Goal: Task Accomplishment & Management: Complete application form

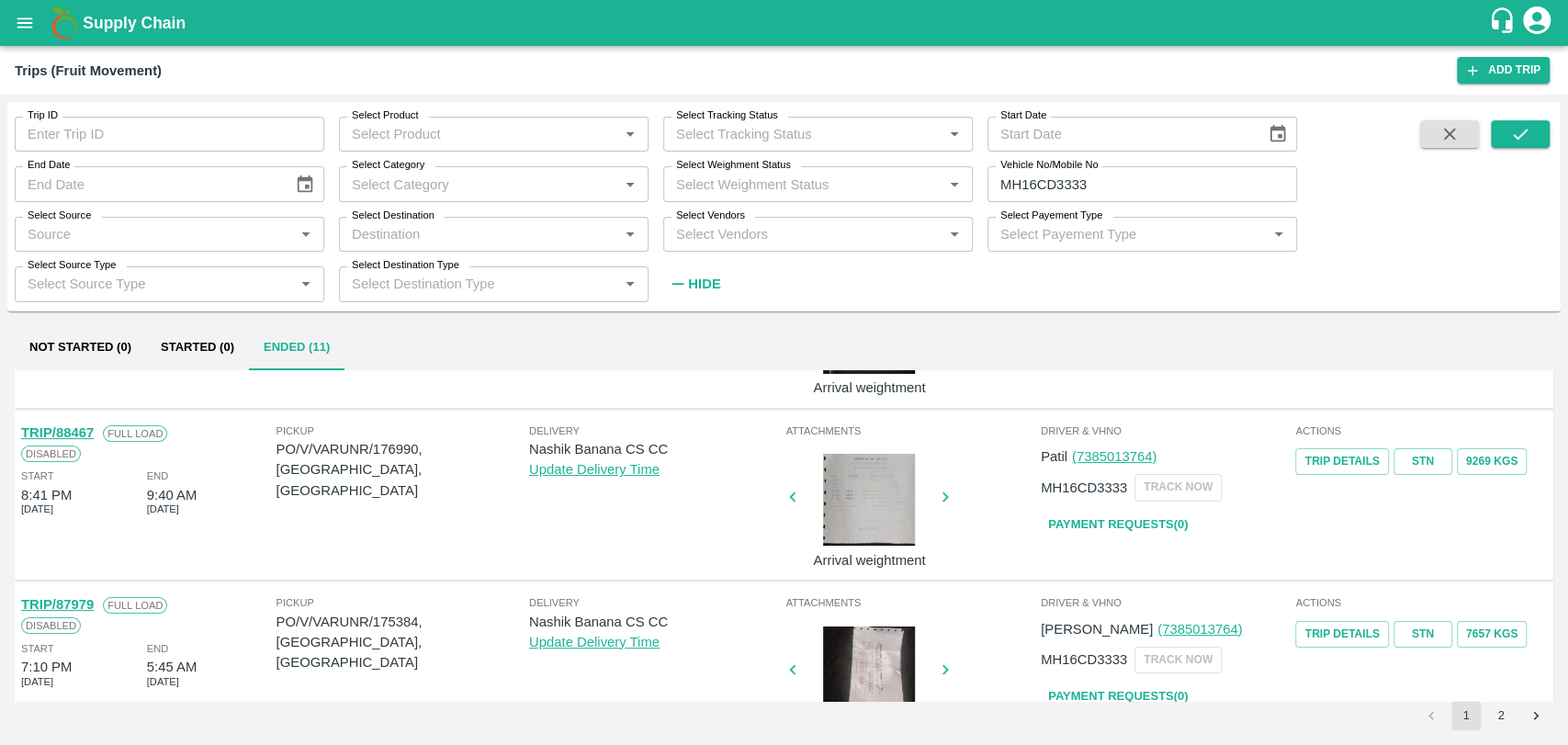
scroll to position [306, 0]
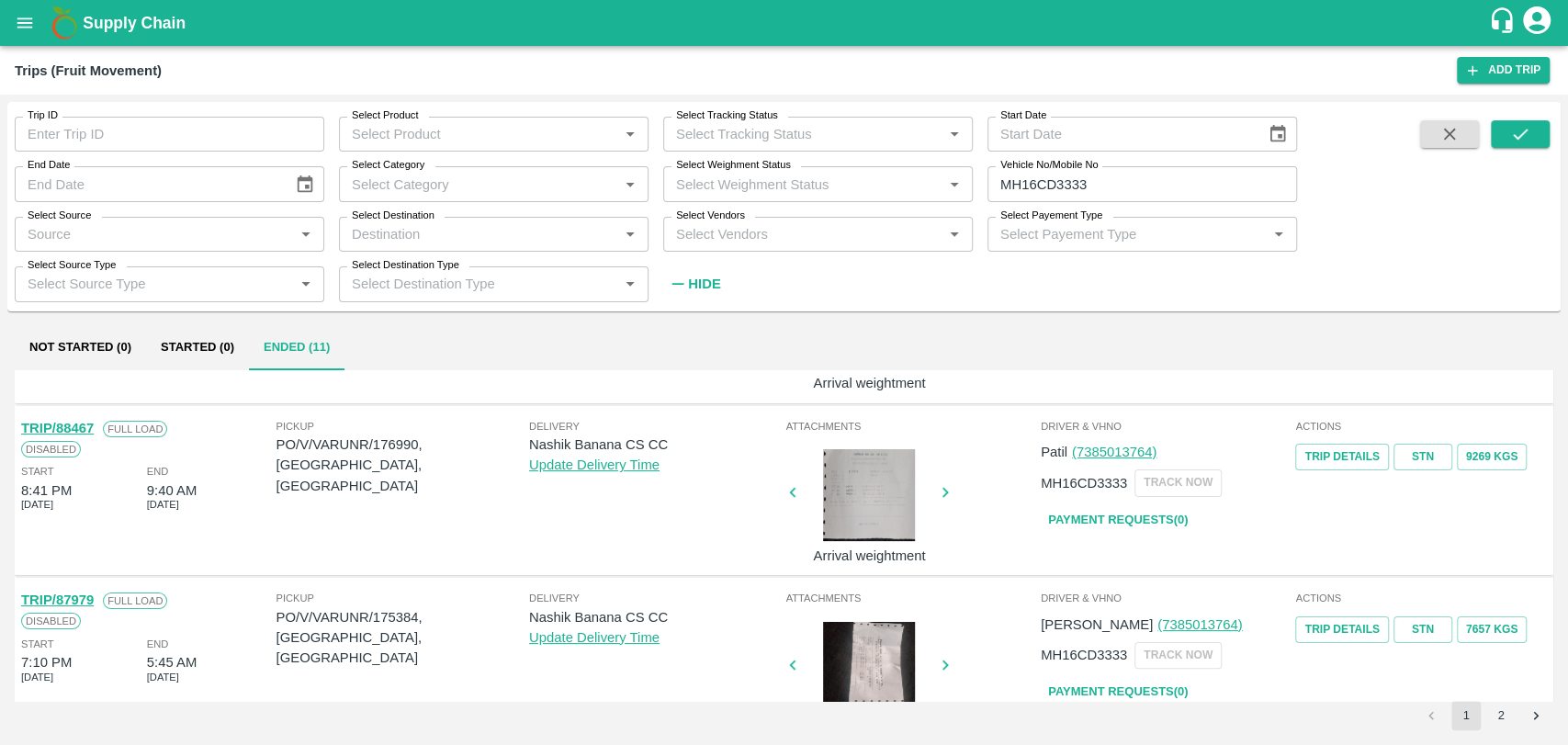
click at [89, 429] on link "TRIP/88467" at bounding box center [57, 429] width 73 height 15
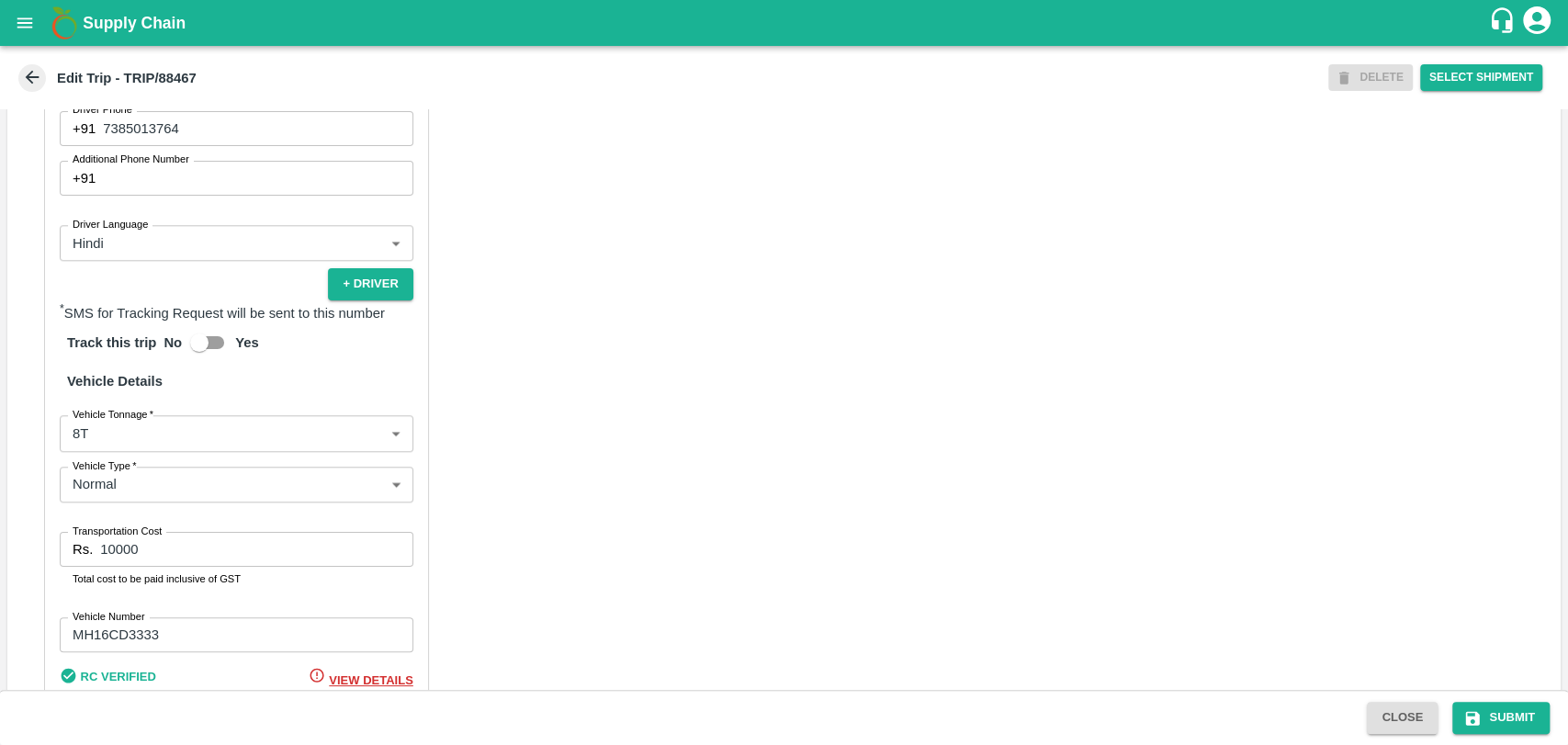
scroll to position [1196, 0]
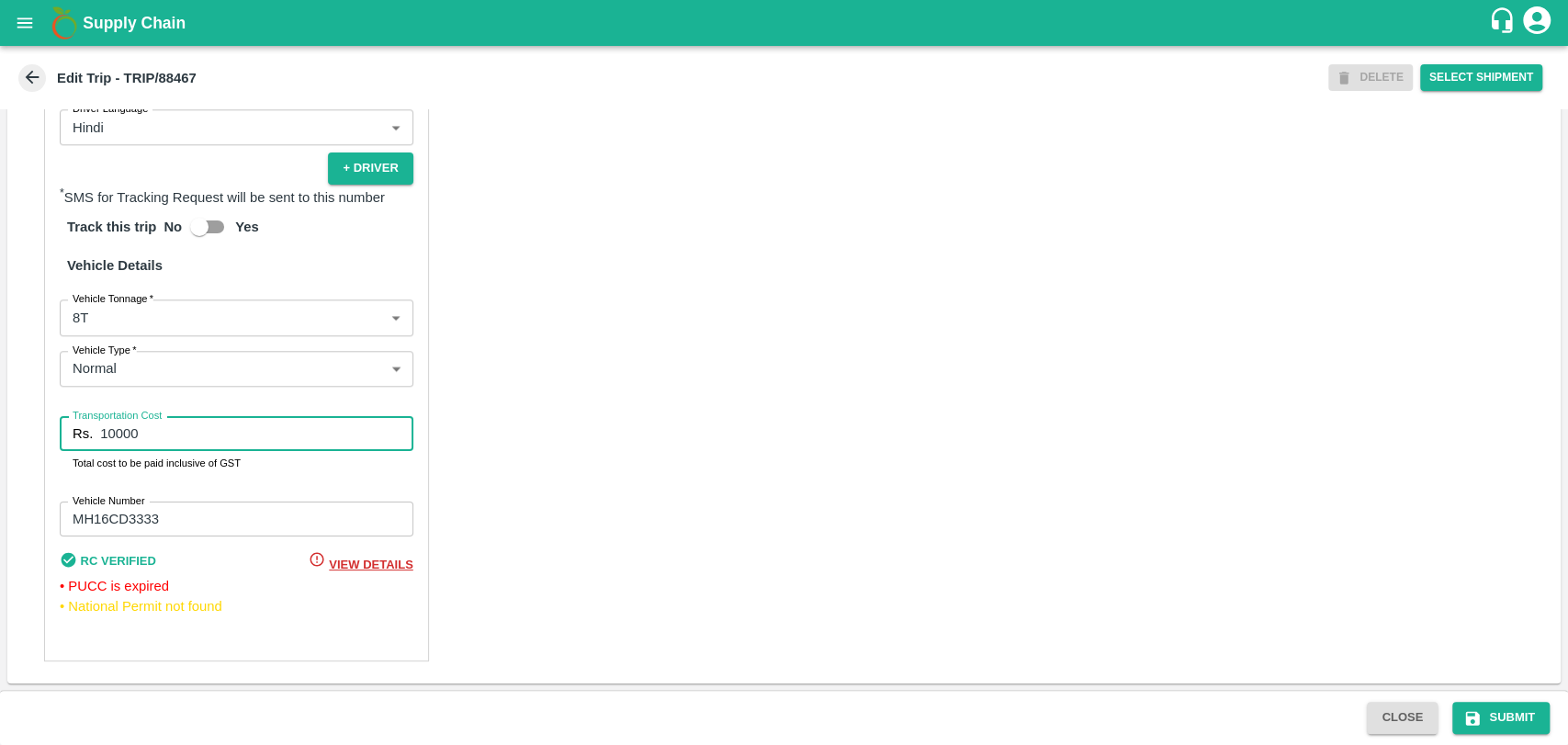
click at [113, 435] on input "10000" at bounding box center [256, 433] width 313 height 35
type input "19000"
click at [1518, 732] on button "Submit" at bounding box center [1501, 718] width 97 height 32
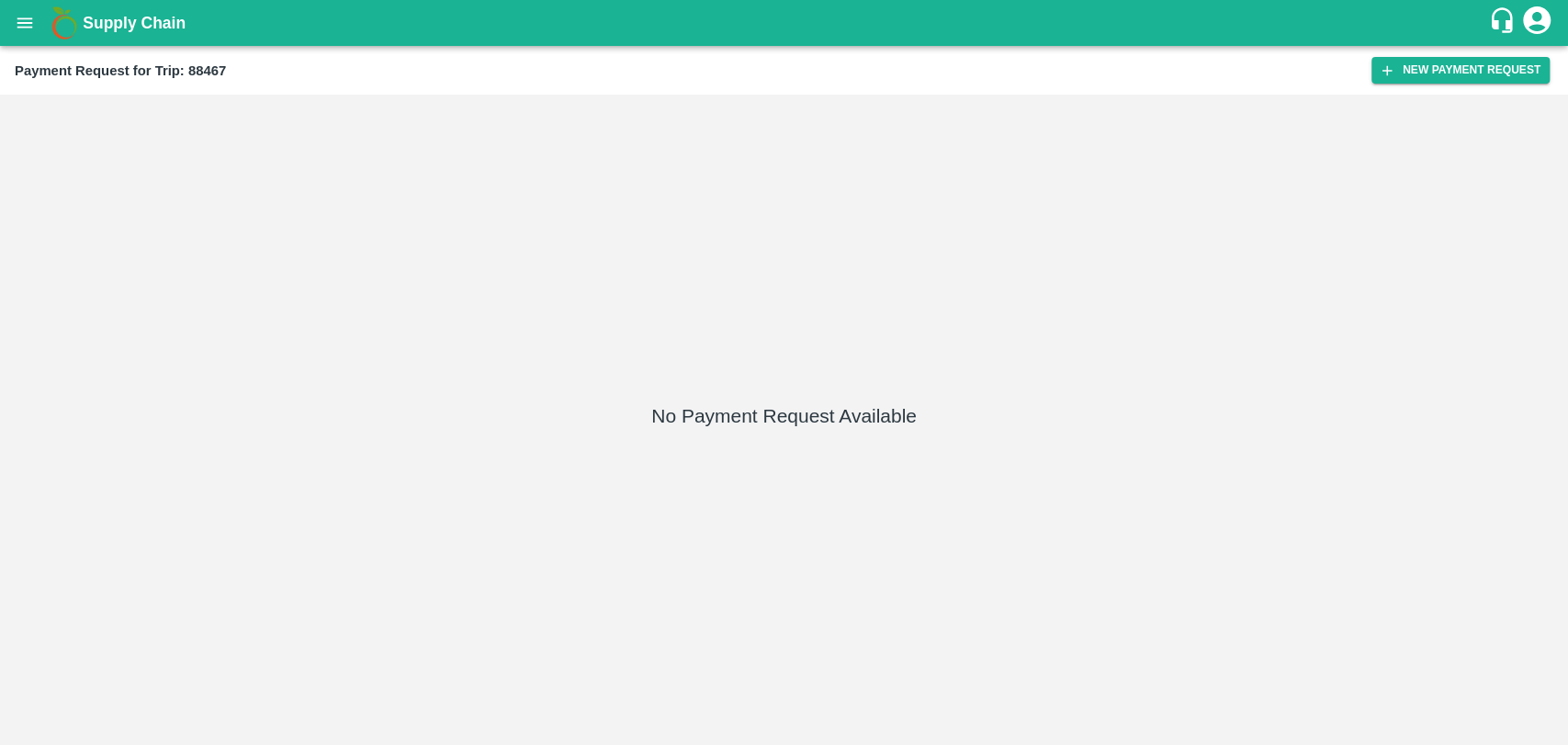
click at [1480, 54] on div "Payment Request for Trip: 88467 New Payment Request" at bounding box center [784, 71] width 1568 height 49
click at [1462, 66] on button "New Payment Request" at bounding box center [1461, 70] width 178 height 26
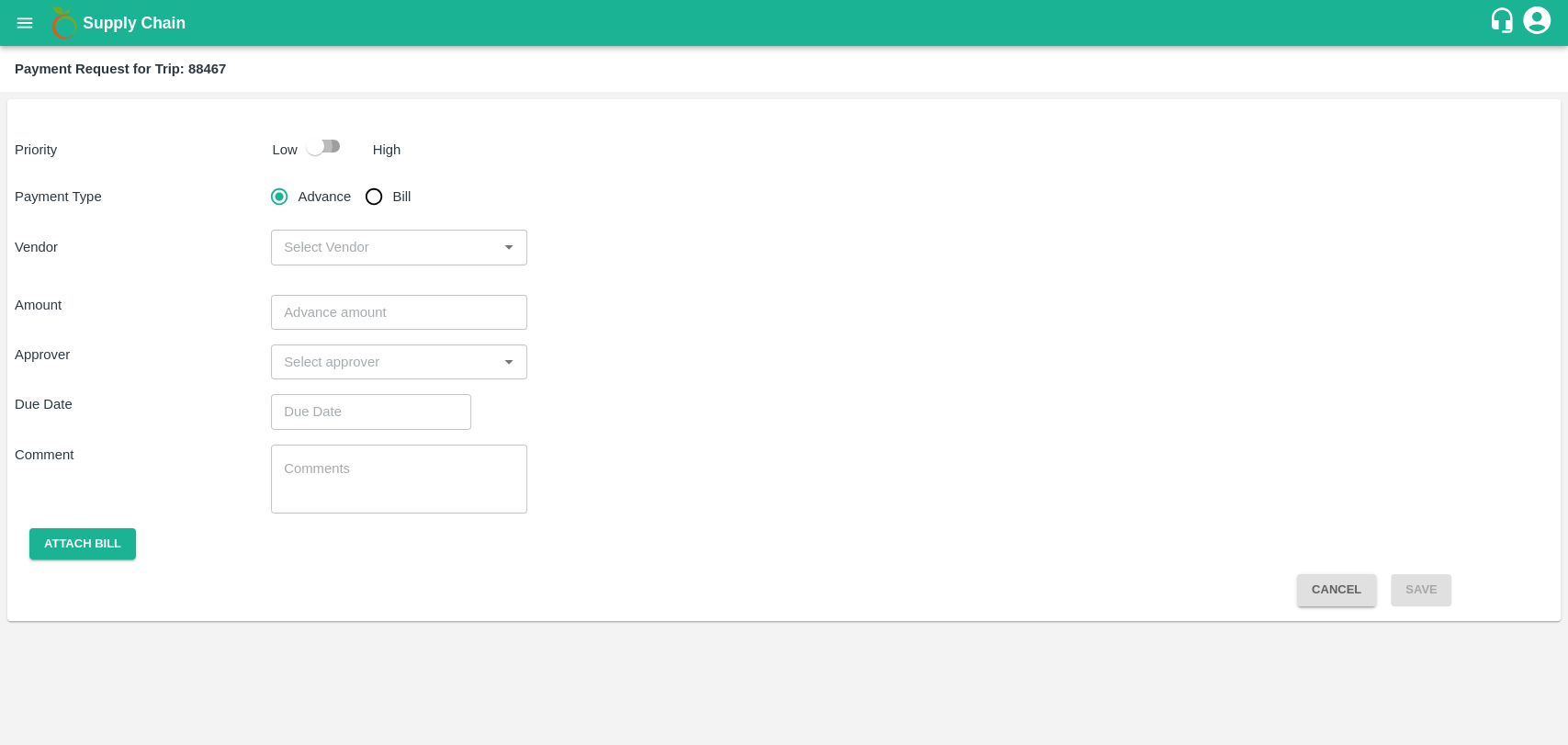
click at [316, 152] on input "checkbox" at bounding box center [315, 146] width 105 height 35
checkbox input "true"
click at [375, 201] on input "Bill" at bounding box center [374, 196] width 37 height 37
radio input "true"
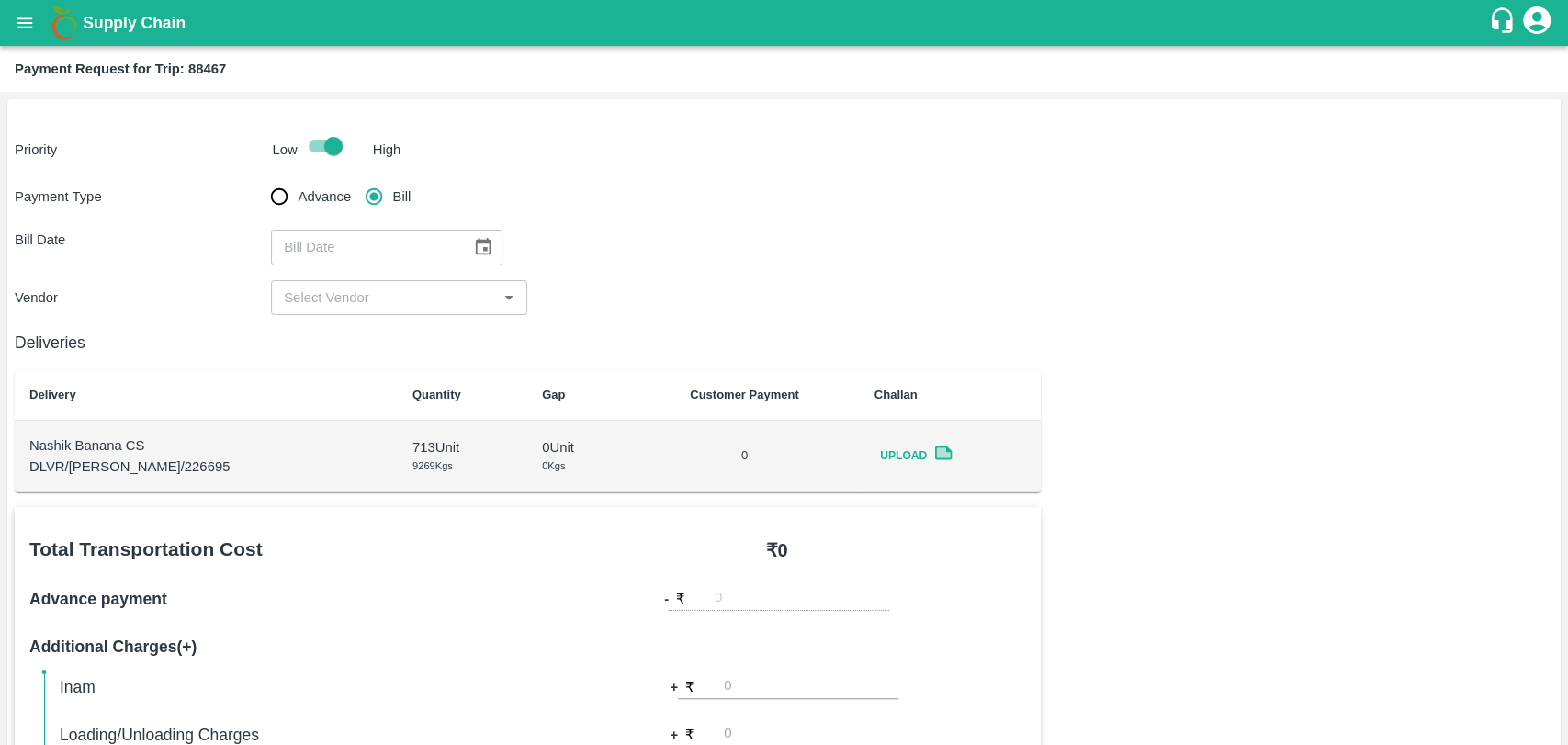
click at [501, 247] on div "​" at bounding box center [399, 247] width 256 height 35
drag, startPoint x: 488, startPoint y: 246, endPoint x: 445, endPoint y: 246, distance: 43.0
click at [487, 246] on button "Choose date" at bounding box center [483, 247] width 35 height 35
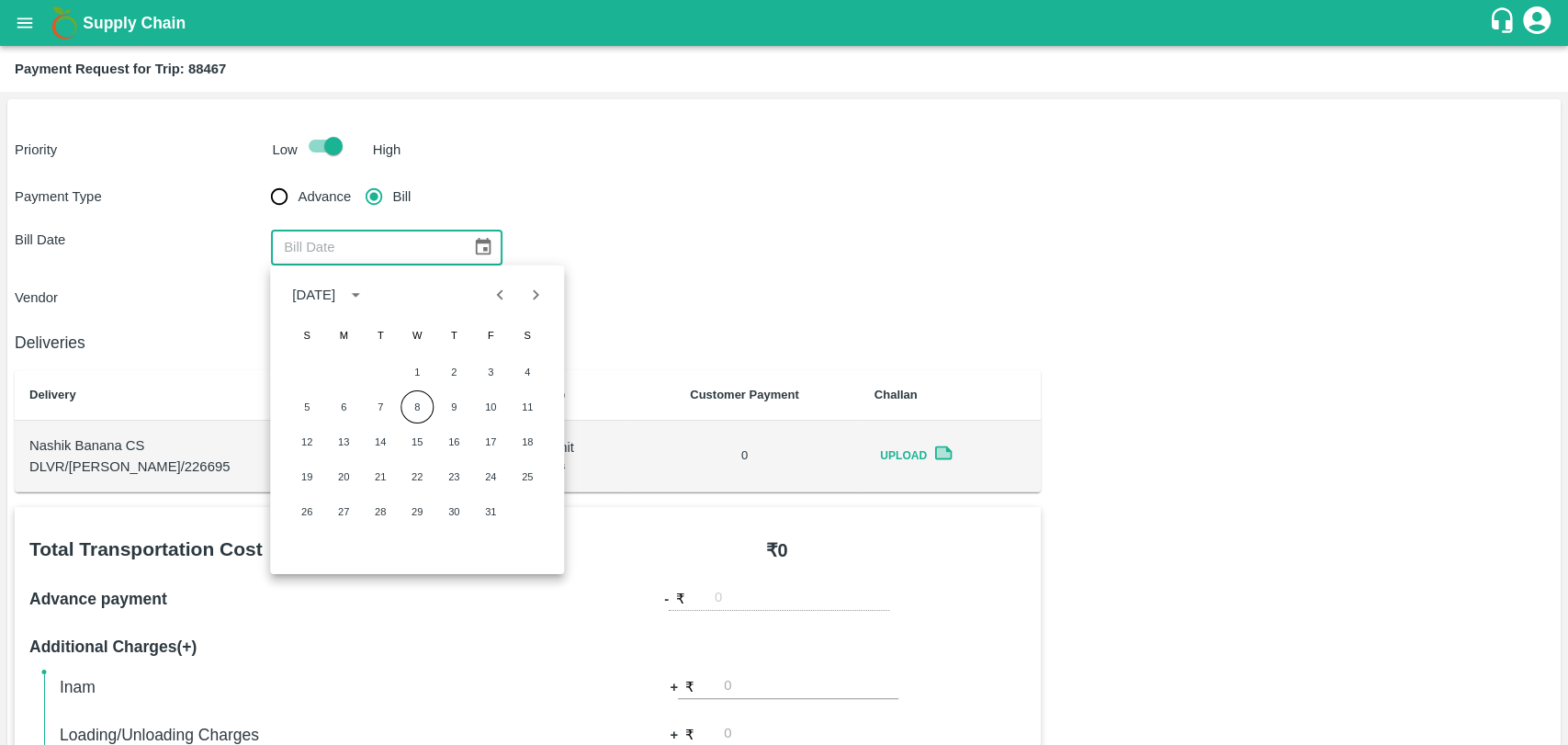
click at [505, 292] on icon "Previous month" at bounding box center [500, 294] width 20 height 20
click at [431, 441] on button "17" at bounding box center [416, 442] width 33 height 33
type input "17/09/2025"
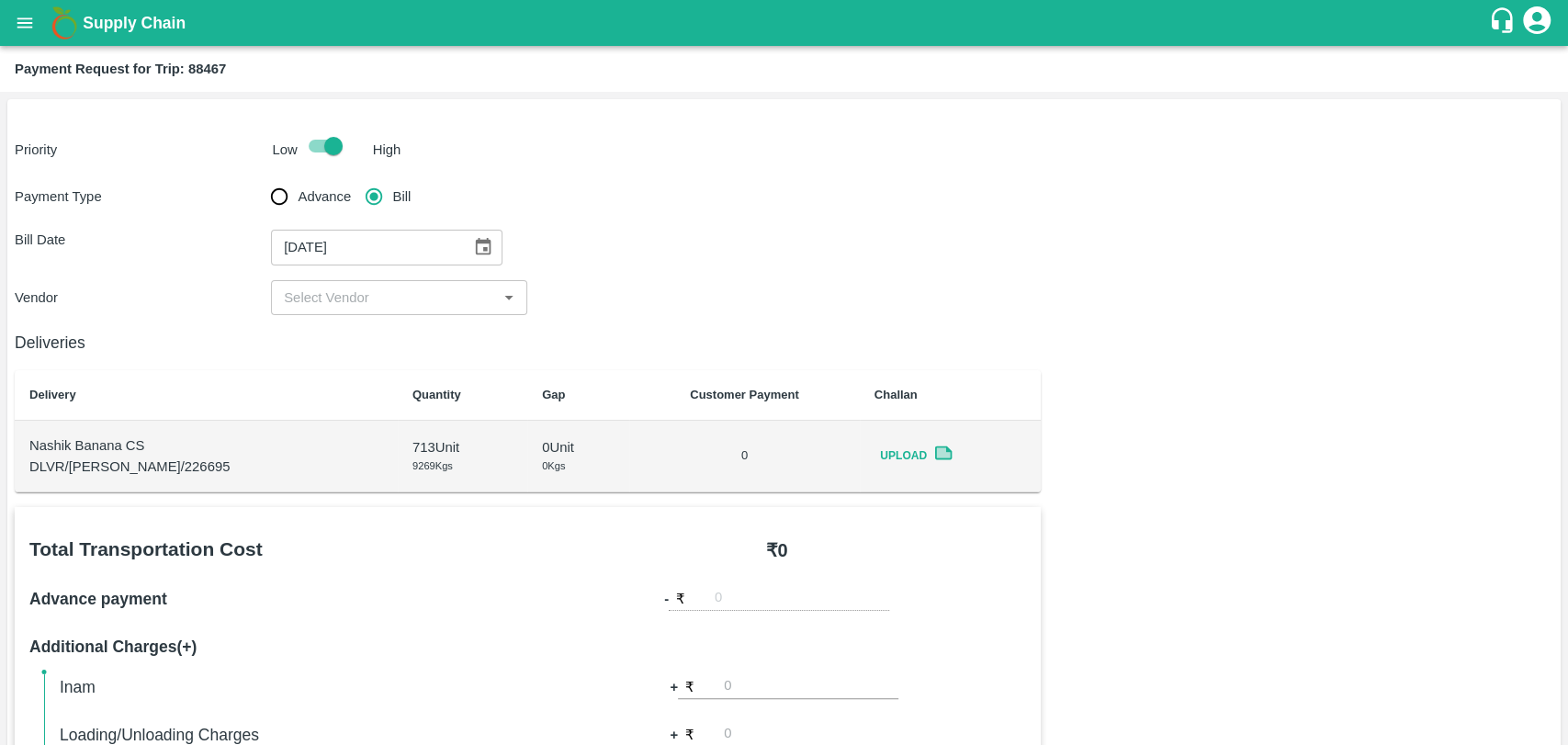
click at [348, 275] on div "Payment Type Advance Bill Bill Date 17/09/2025 ​ Vendor ​" at bounding box center [784, 246] width 1539 height 137
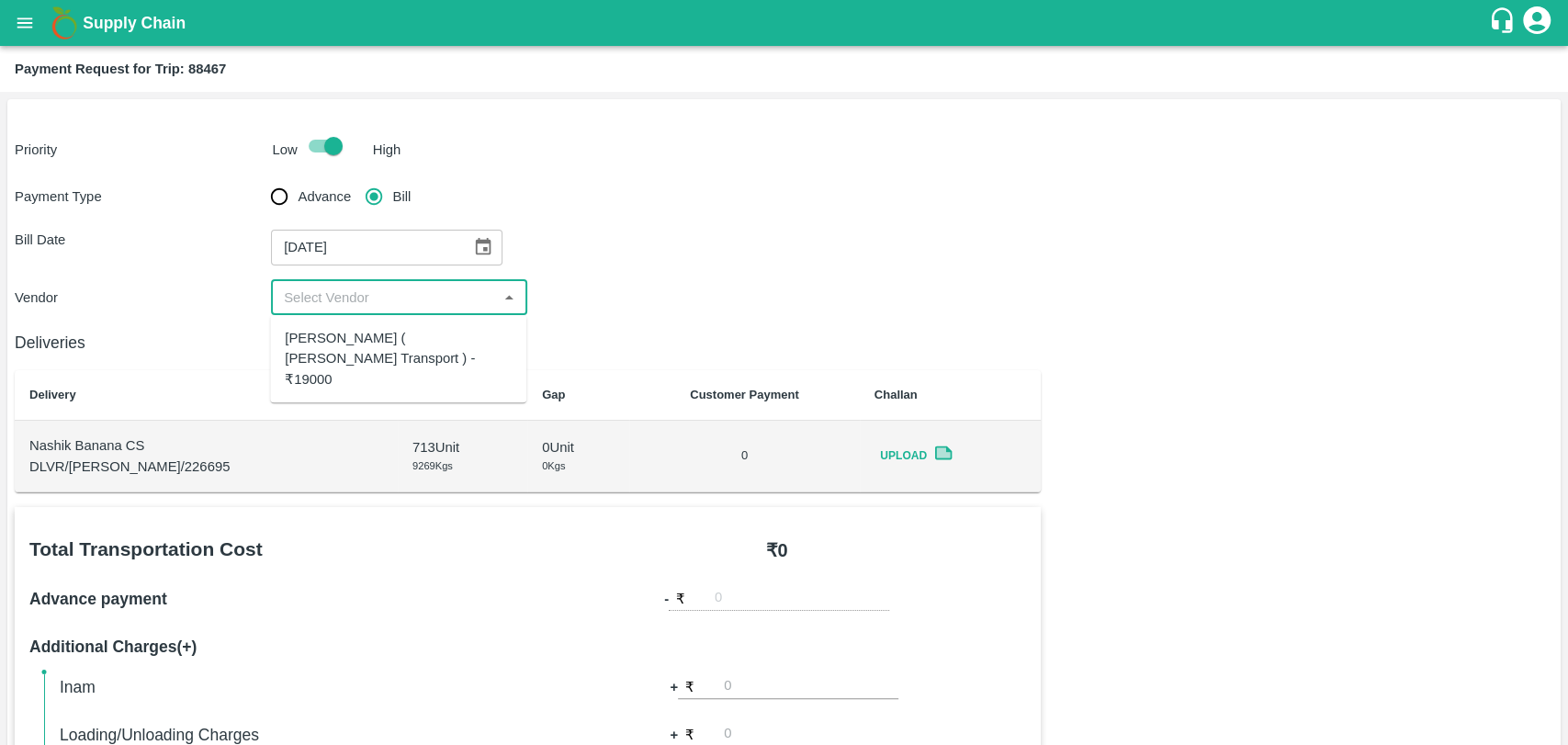
click at [346, 297] on input "input" at bounding box center [384, 297] width 215 height 24
click at [359, 349] on div "Nitin Rasal ( Bhairavnath Transport ) - ₹19000" at bounding box center [397, 358] width 227 height 61
type input "Nitin Rasal ( Bhairavnath Transport ) - ₹19000"
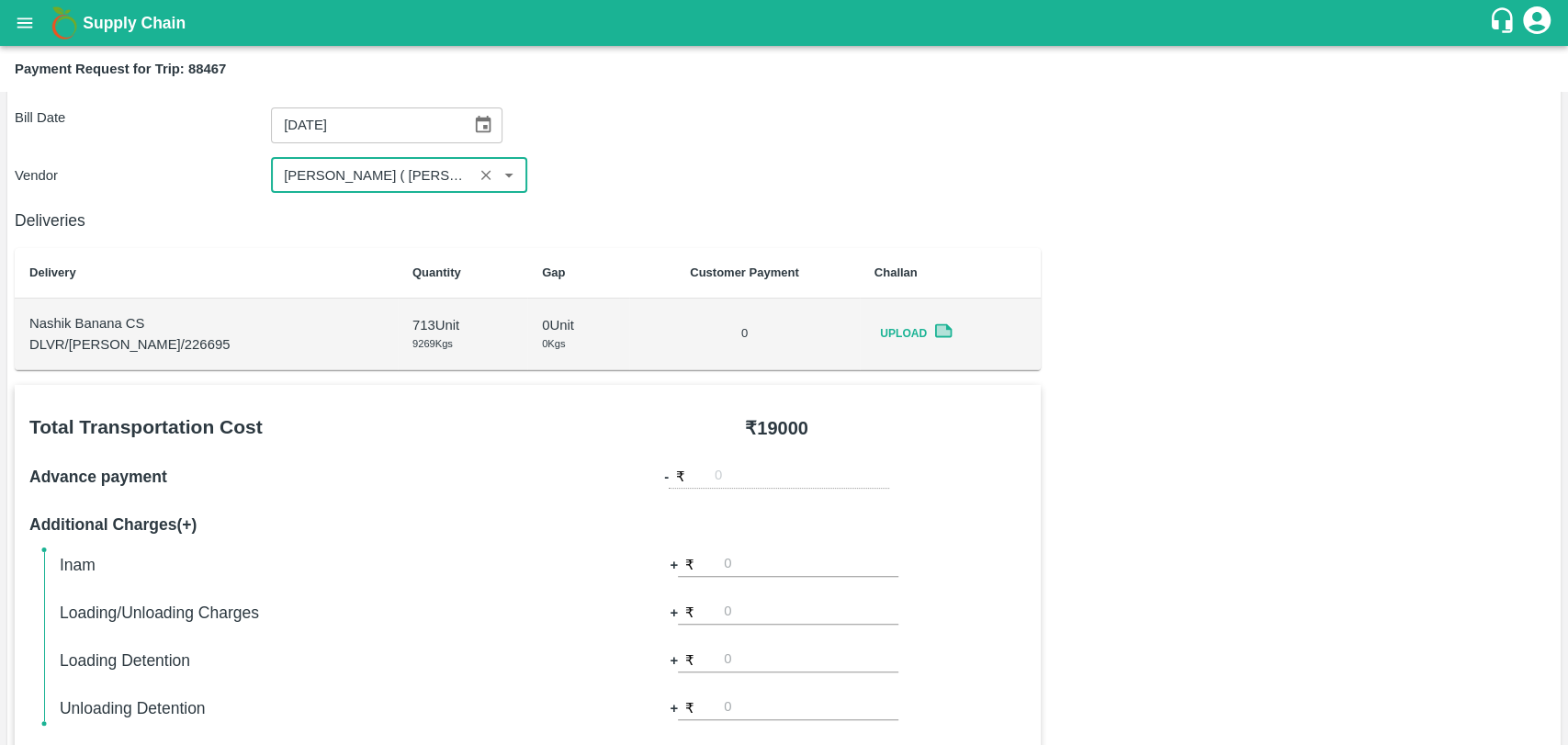
scroll to position [306, 0]
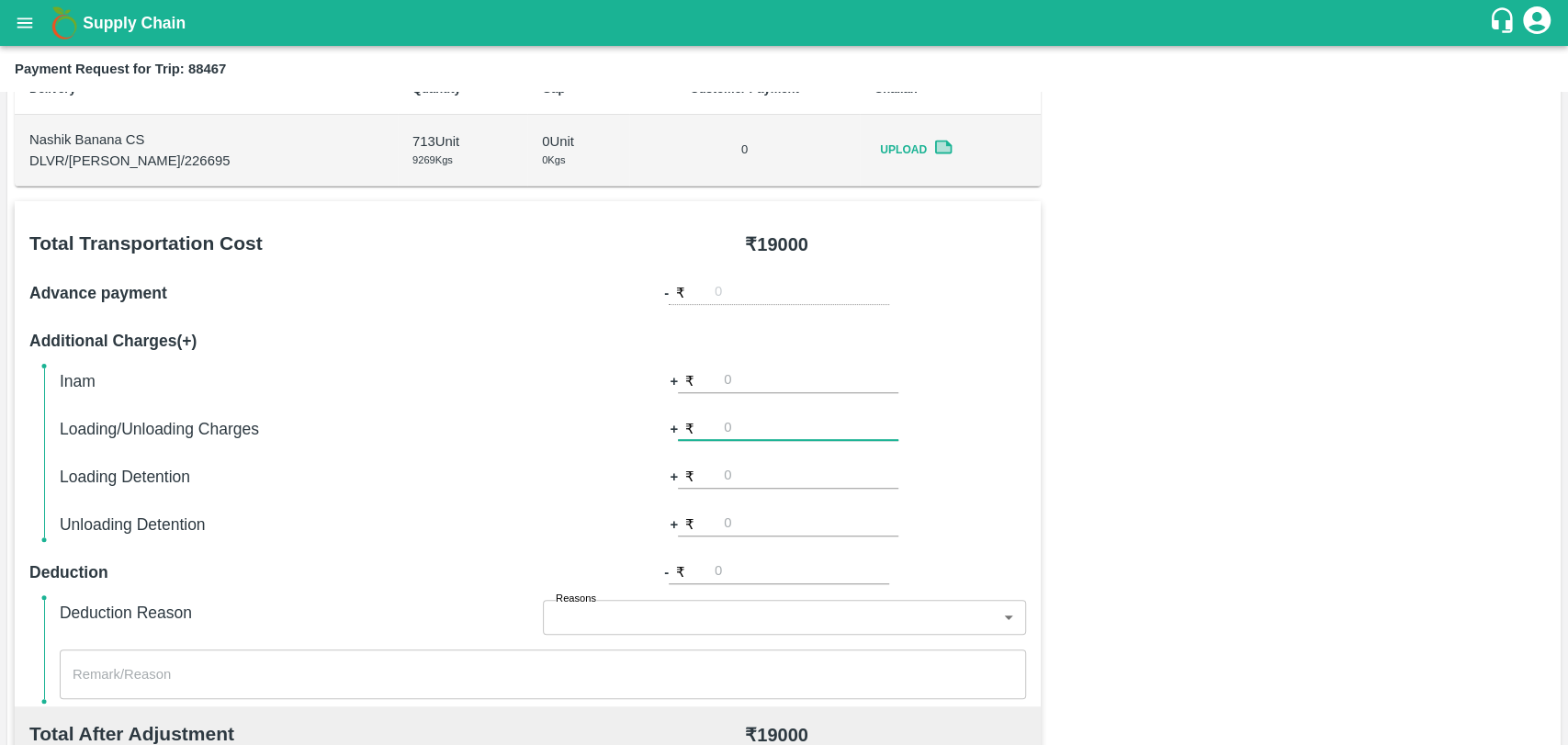
click at [752, 419] on input "number" at bounding box center [811, 429] width 174 height 24
type input "500"
type input "1000"
click at [801, 394] on div "Inam + ₹ Loading/Unloading Charges + ₹ 500 Loading Detention + ₹ 1000 Unloading…" at bounding box center [542, 453] width 966 height 170
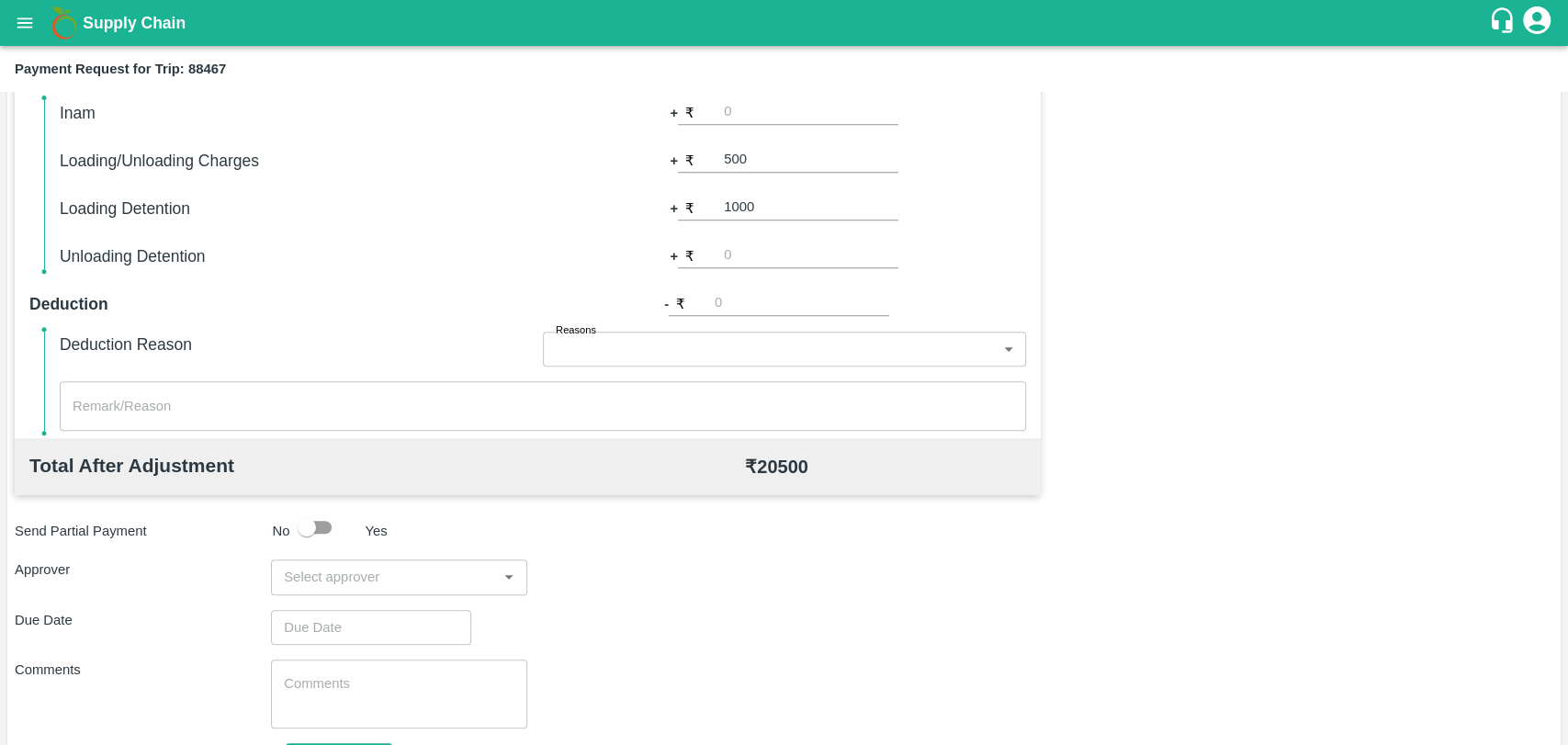
scroll to position [612, 0]
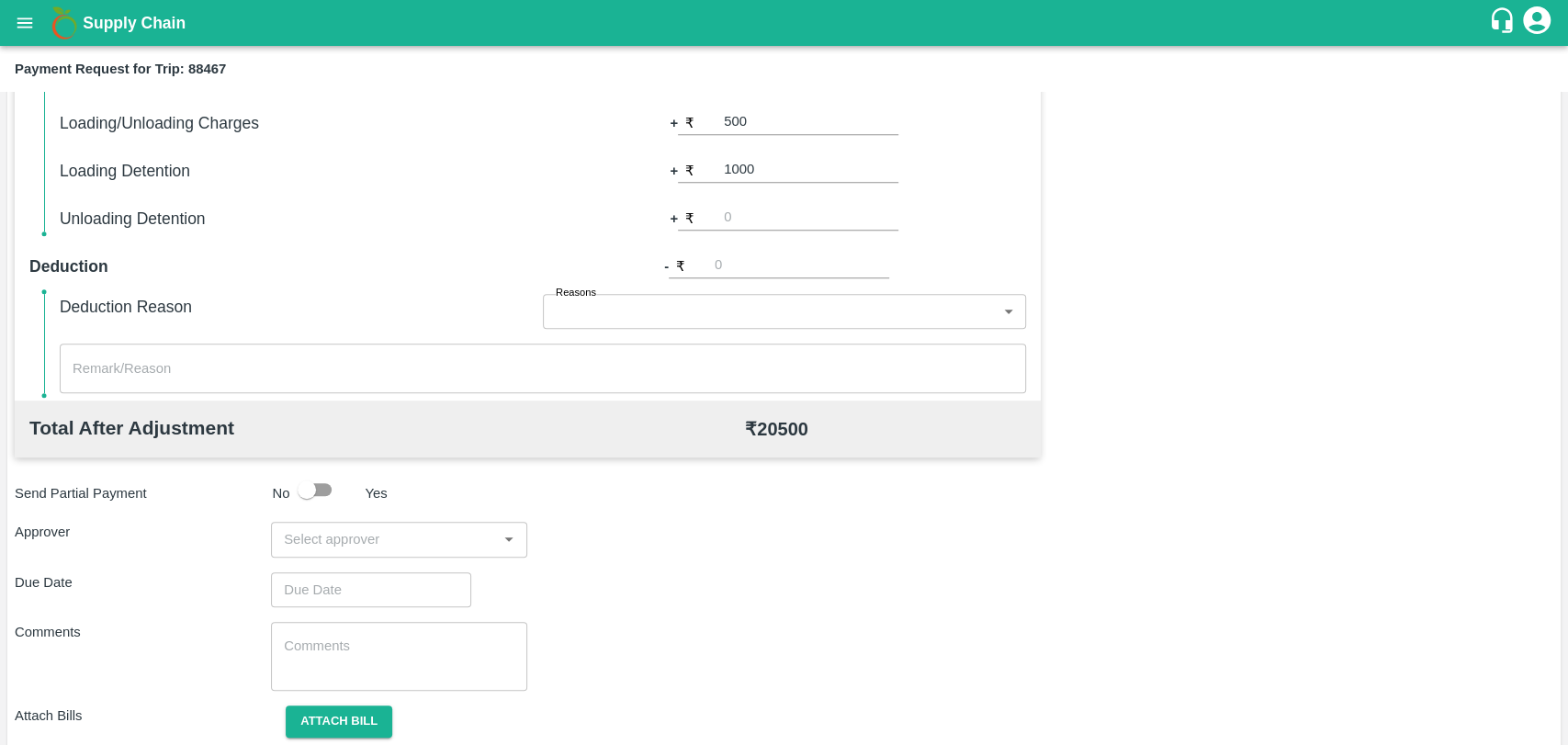
click at [448, 538] on input "input" at bounding box center [384, 539] width 215 height 24
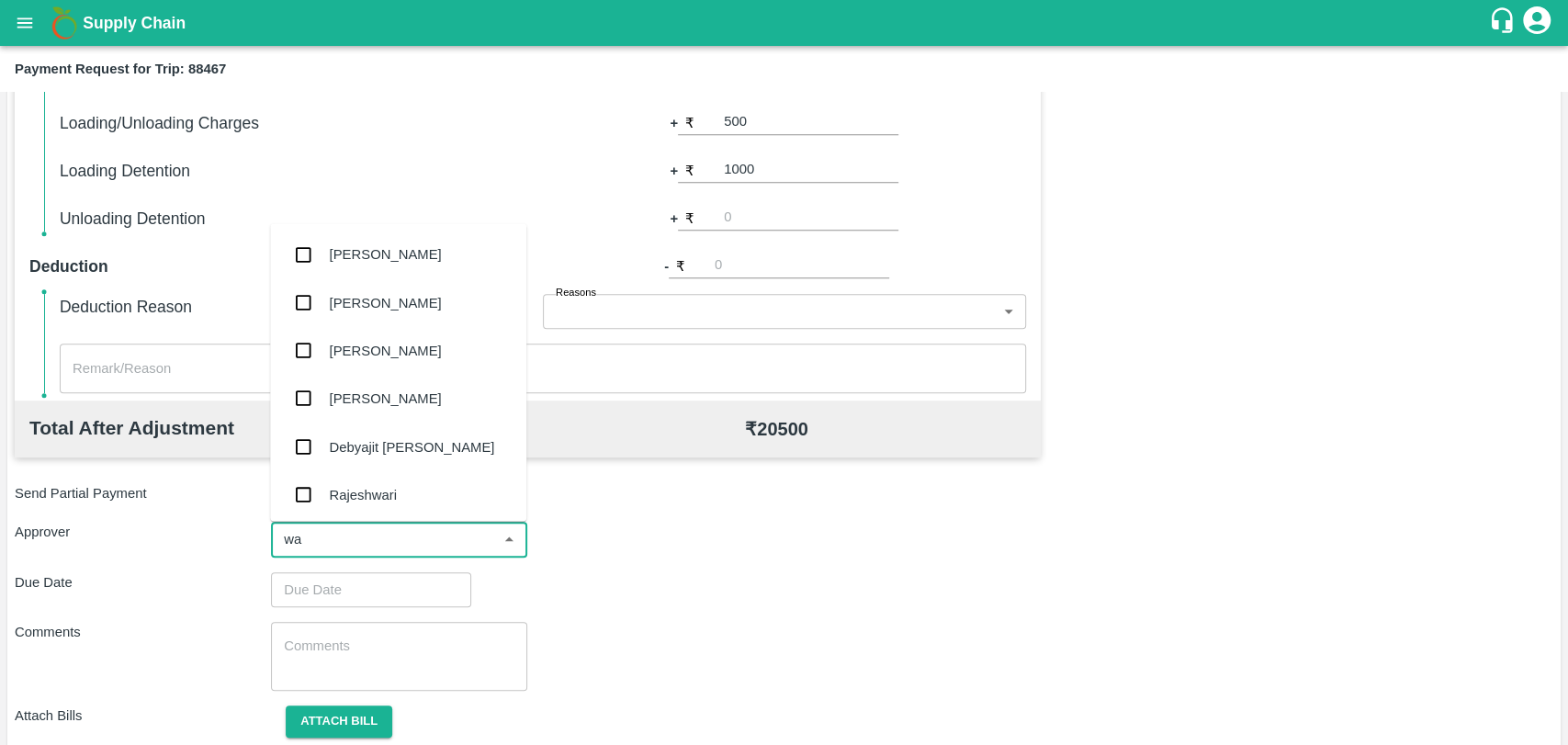
type input "wag"
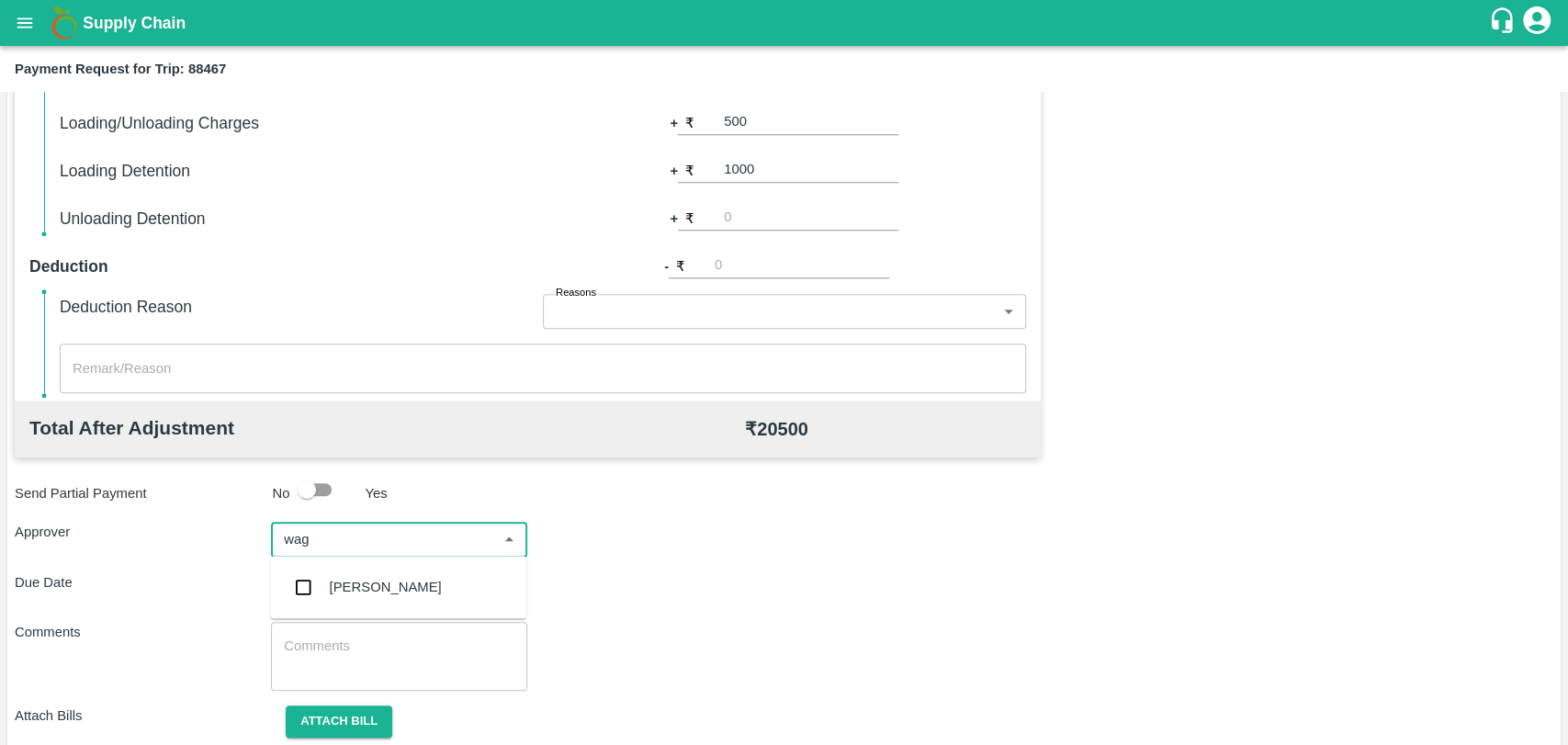
click at [357, 583] on div "Prasad Waghade" at bounding box center [385, 587] width 112 height 20
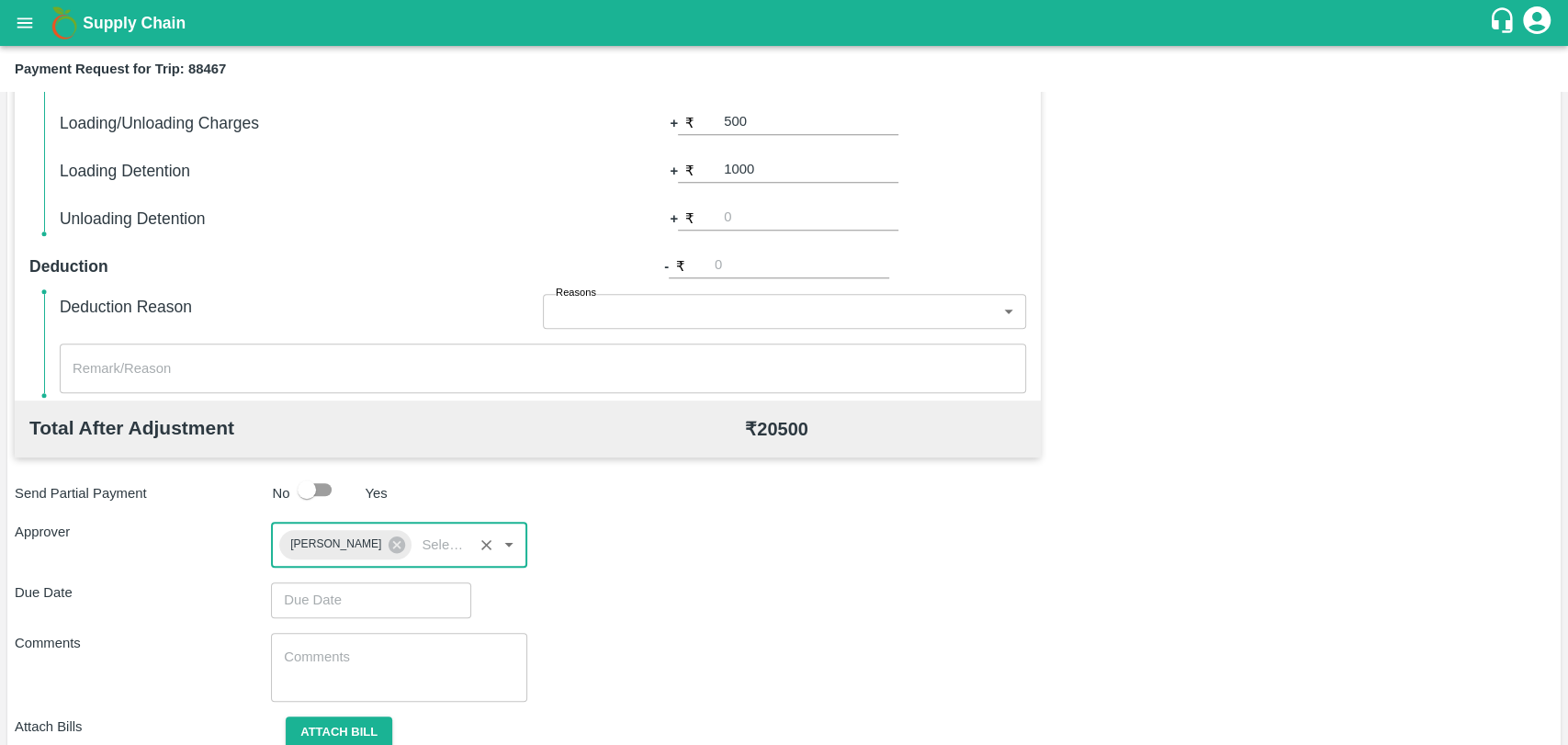
type input "DD/MM/YYYY hh:mm aa"
click at [352, 591] on input "DD/MM/YYYY hh:mm aa" at bounding box center [364, 600] width 187 height 35
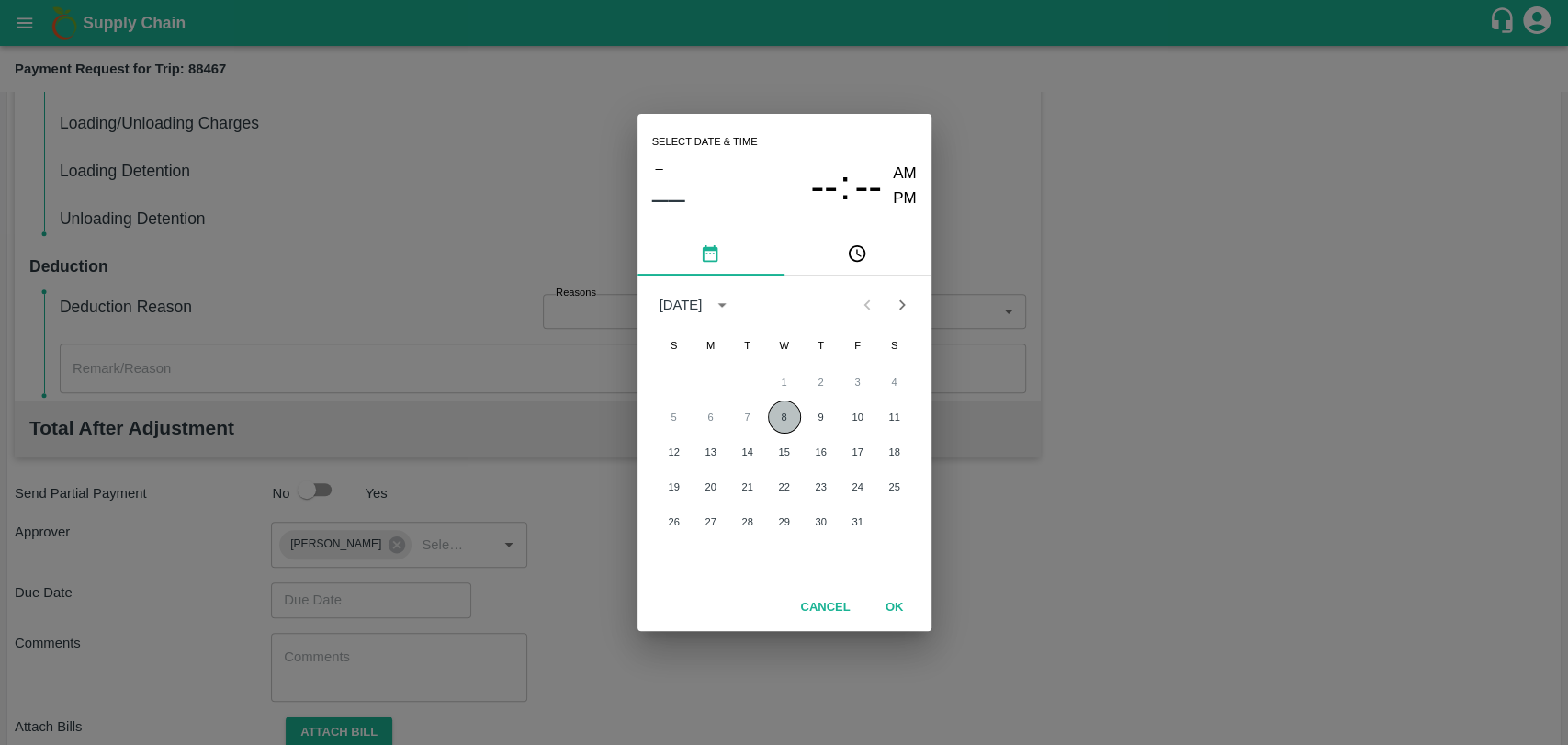
click at [792, 403] on button "8" at bounding box center [784, 416] width 33 height 33
type input "08/10/2025 12:00 AM"
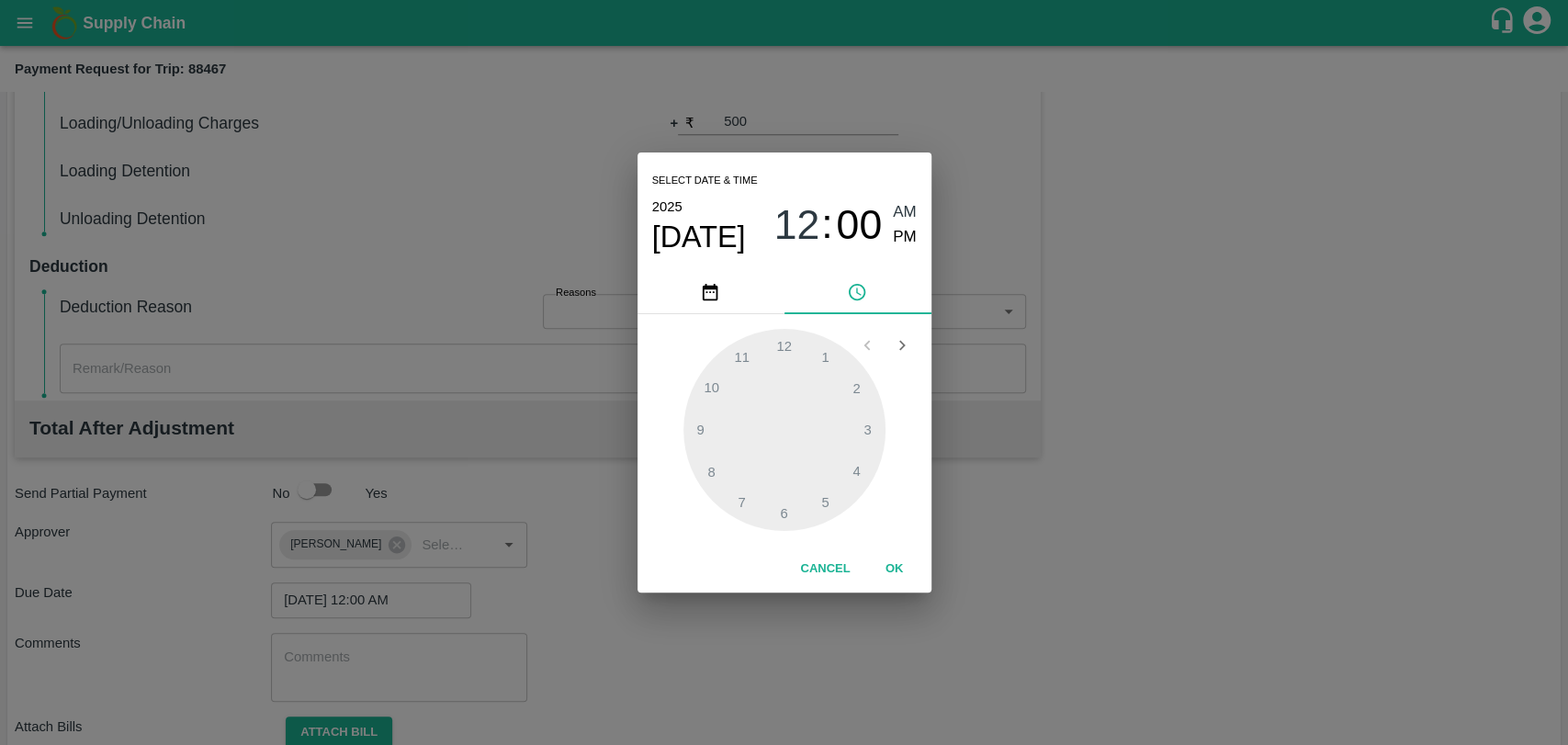
click at [887, 580] on button "OK" at bounding box center [895, 569] width 58 height 32
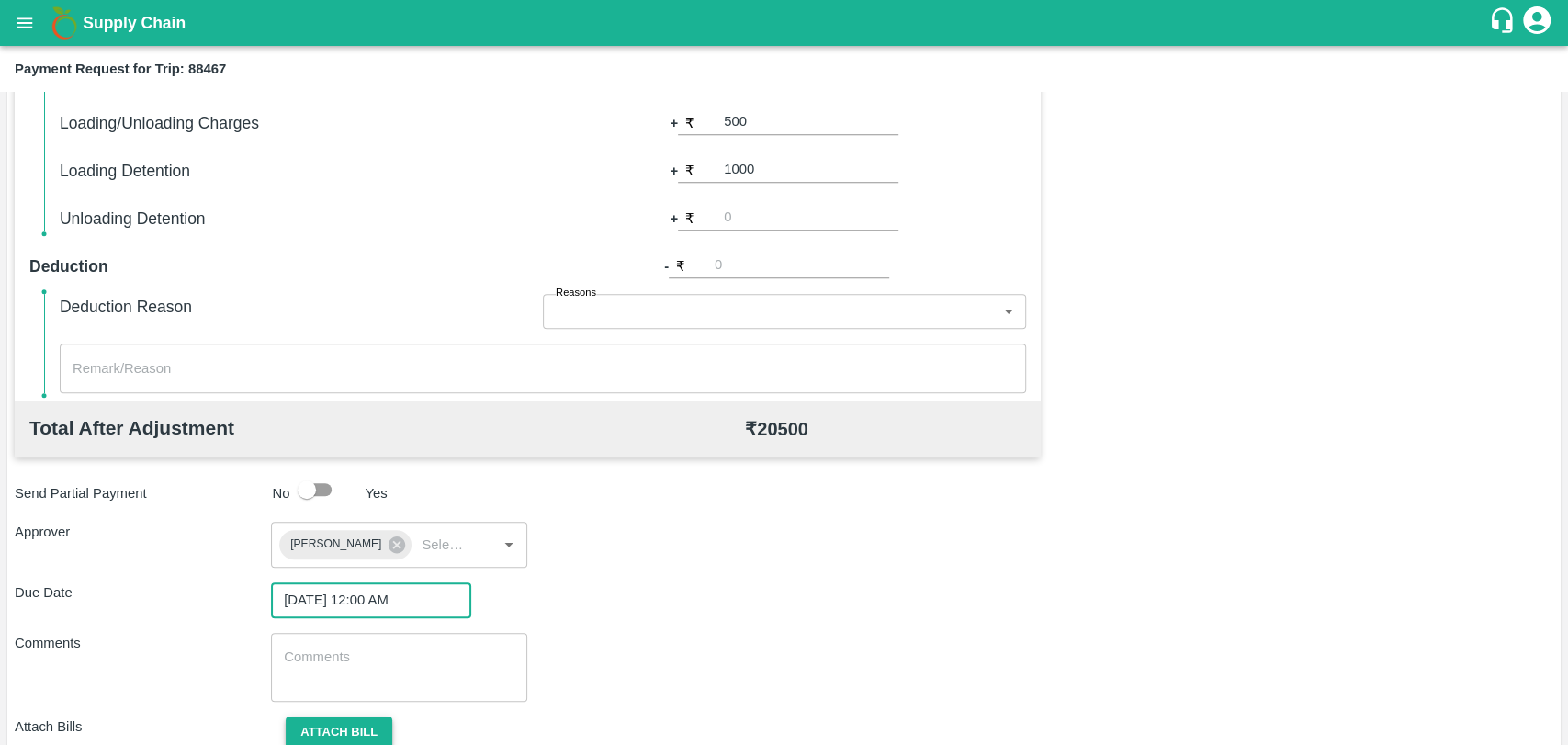
click at [378, 722] on button "Attach bill" at bounding box center [338, 733] width 106 height 32
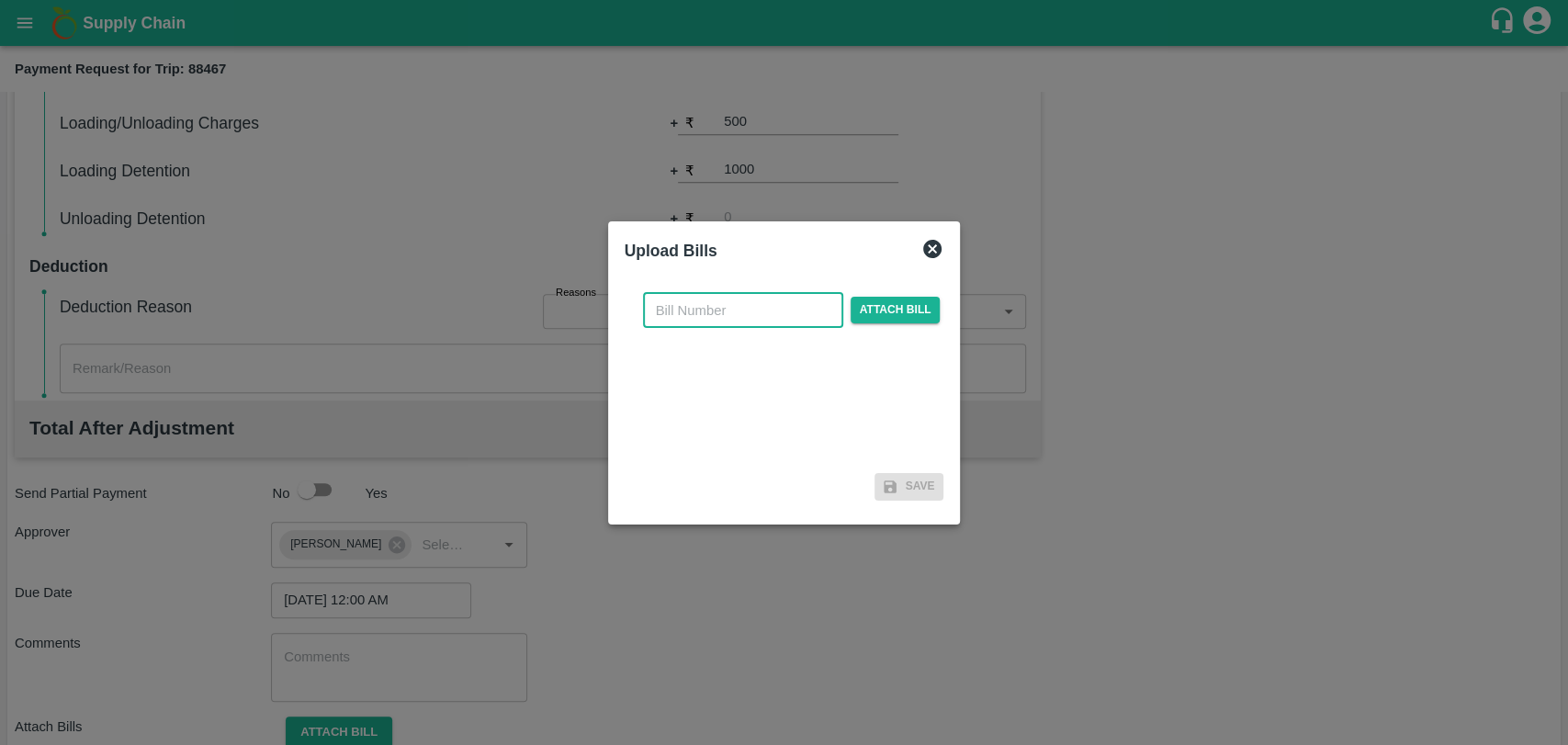
click at [681, 300] on input "text" at bounding box center [743, 310] width 201 height 35
type input "4022"
click at [863, 319] on span "Attach bill" at bounding box center [896, 310] width 90 height 26
click at [0, 0] on input "Attach bill" at bounding box center [0, 0] width 0 height 0
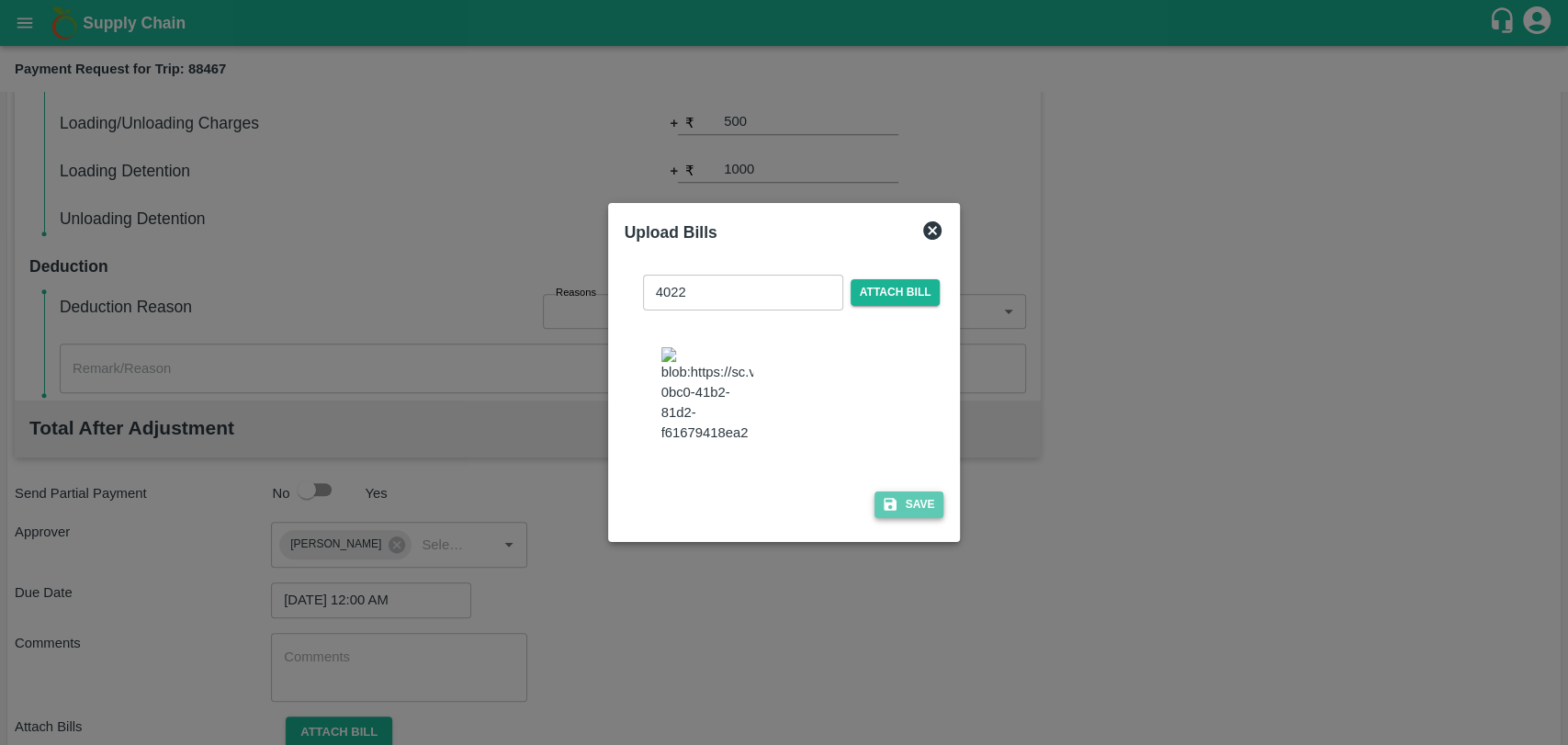
click at [876, 509] on button "Save" at bounding box center [910, 505] width 70 height 26
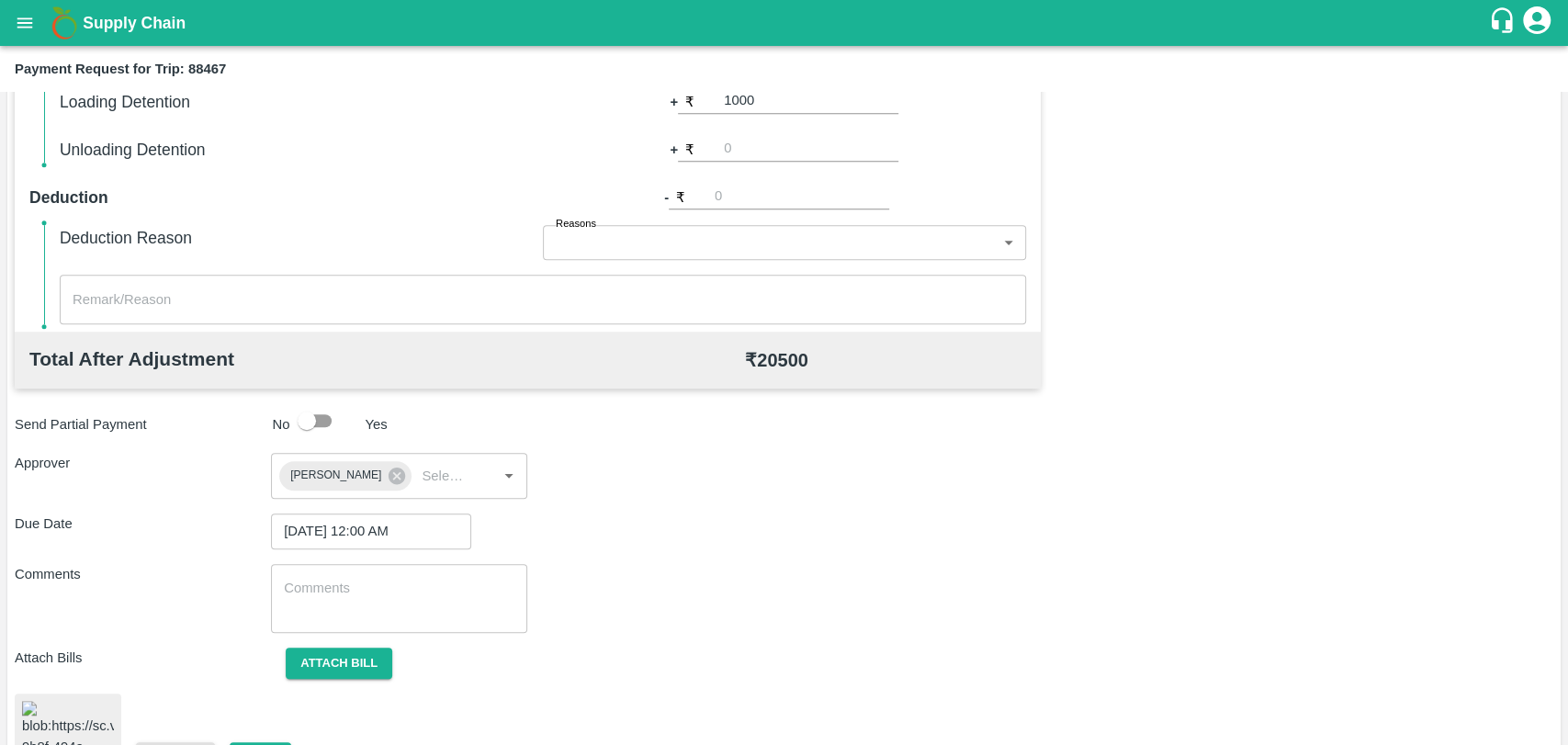
scroll to position [772, 0]
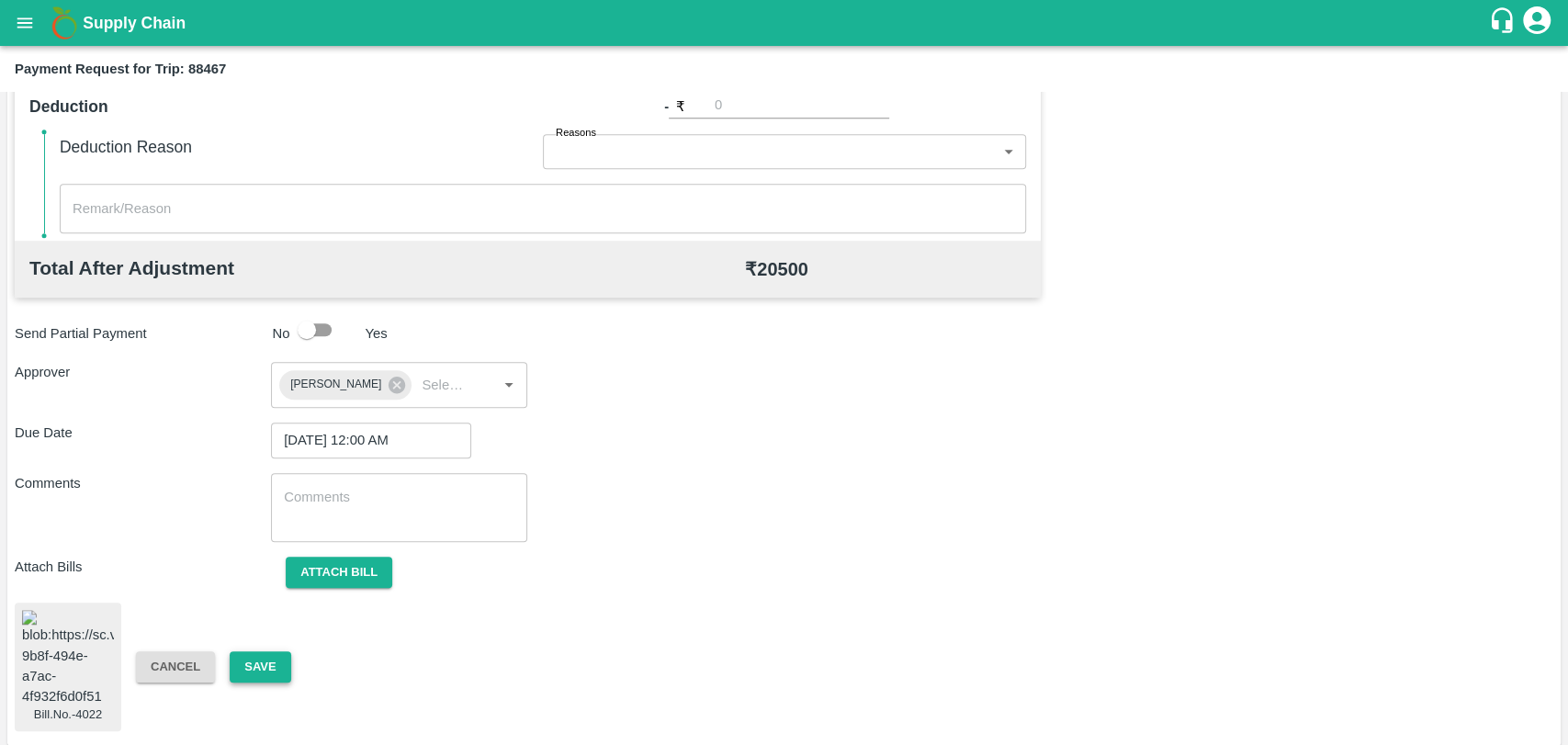
click at [265, 667] on button "Save" at bounding box center [260, 668] width 60 height 32
